Goal: Transaction & Acquisition: Subscribe to service/newsletter

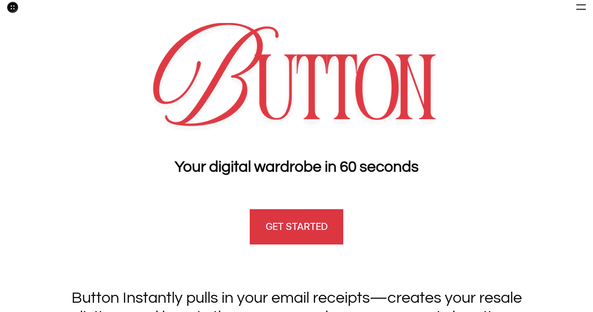
click at [297, 238] on link "GET STARTED" at bounding box center [297, 226] width 94 height 35
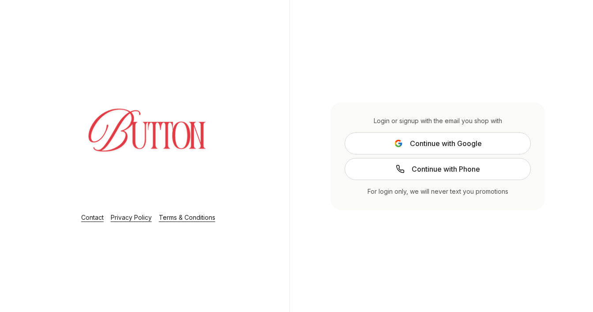
click at [418, 142] on span "Continue with Google" at bounding box center [446, 143] width 72 height 11
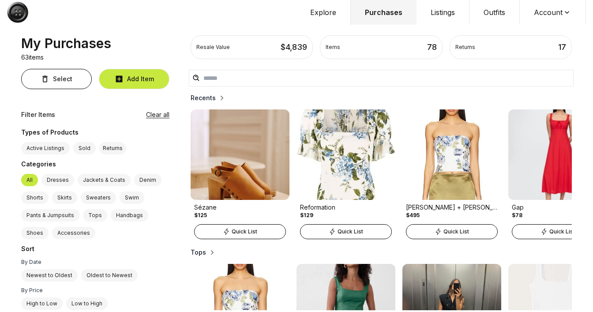
click at [23, 19] on img at bounding box center [17, 12] width 21 height 21
